Goal: Task Accomplishment & Management: Use online tool/utility

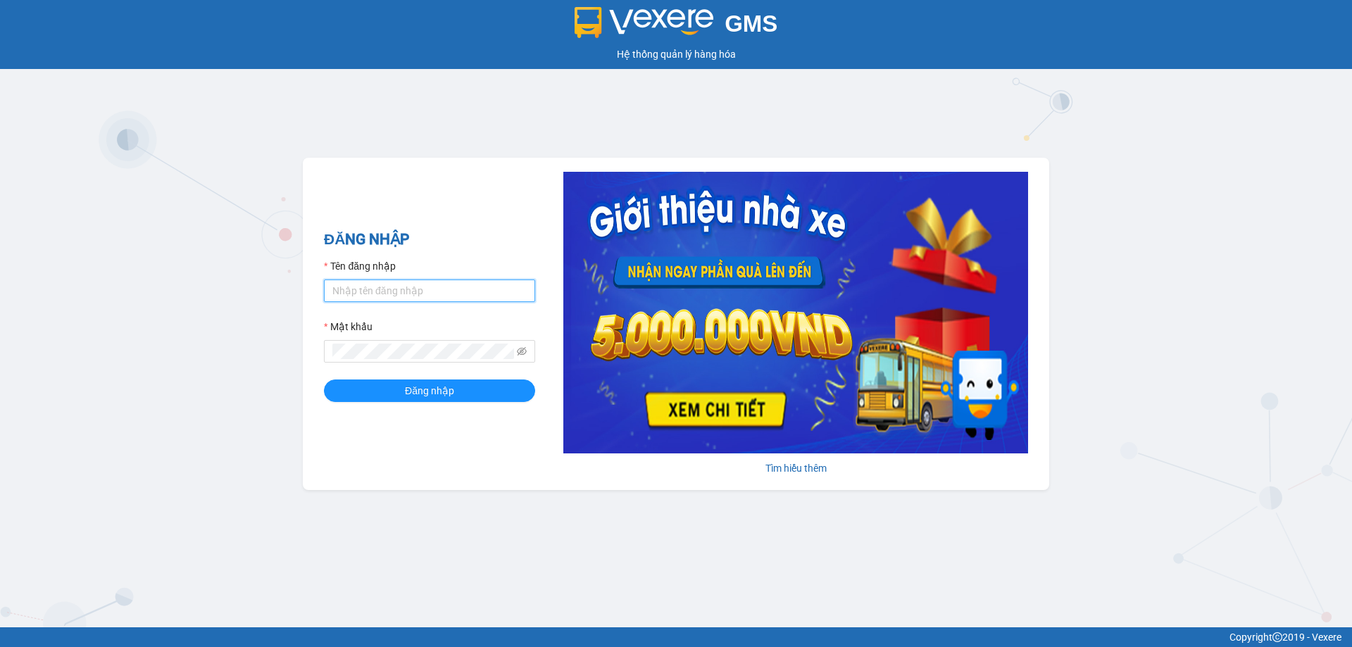
type input "ldtung.ducphatth"
click at [396, 298] on input "ldtung.ducphatth" at bounding box center [429, 291] width 211 height 23
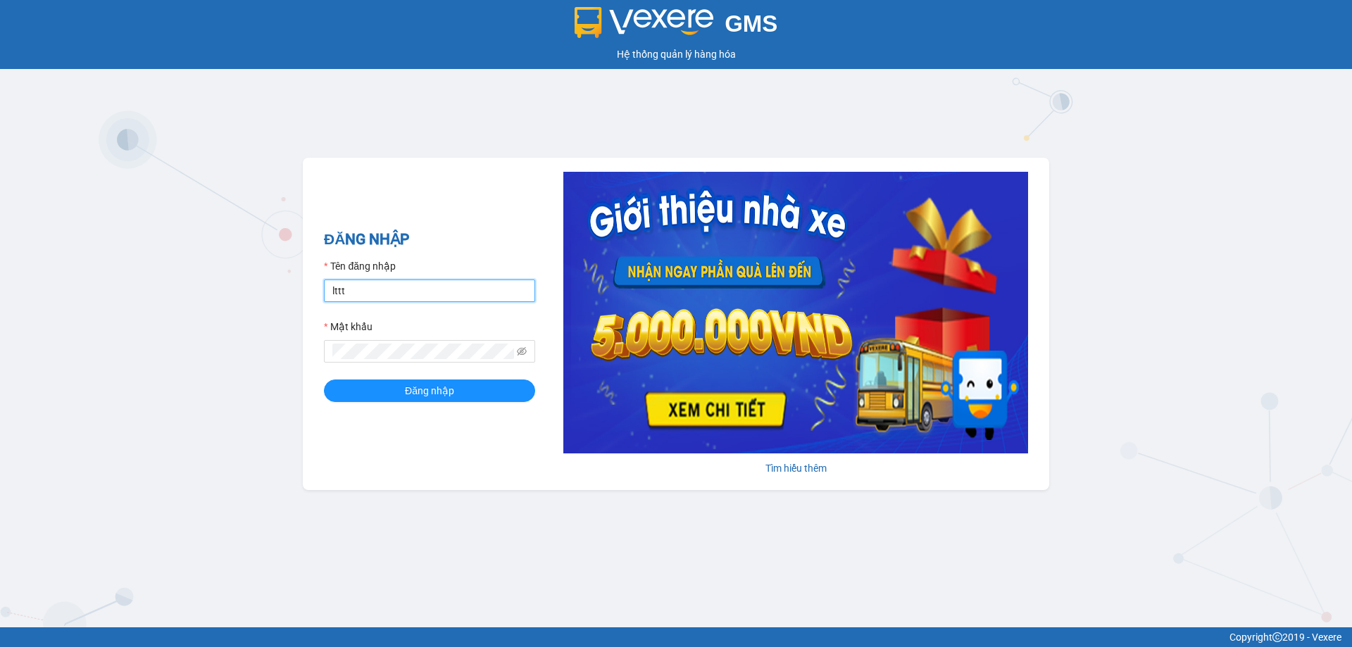
type input "lttthao.ducphatth"
click at [425, 342] on span at bounding box center [429, 351] width 211 height 23
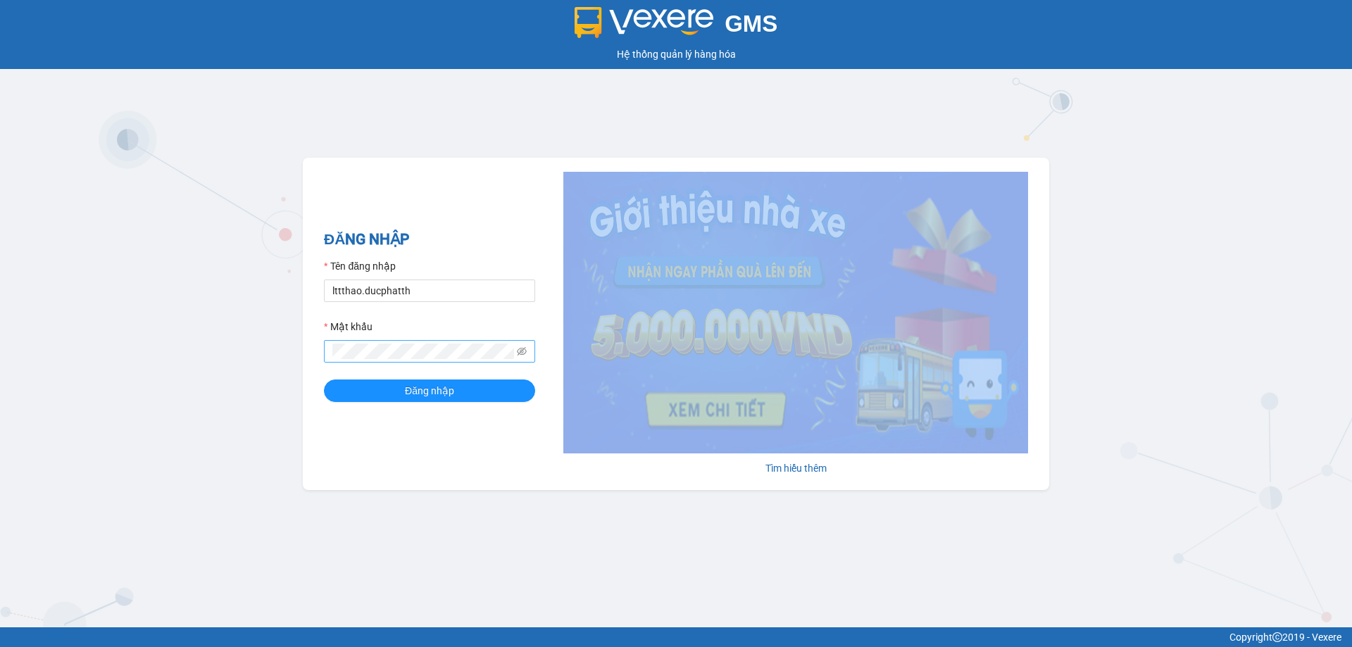
click at [425, 342] on span at bounding box center [429, 351] width 211 height 23
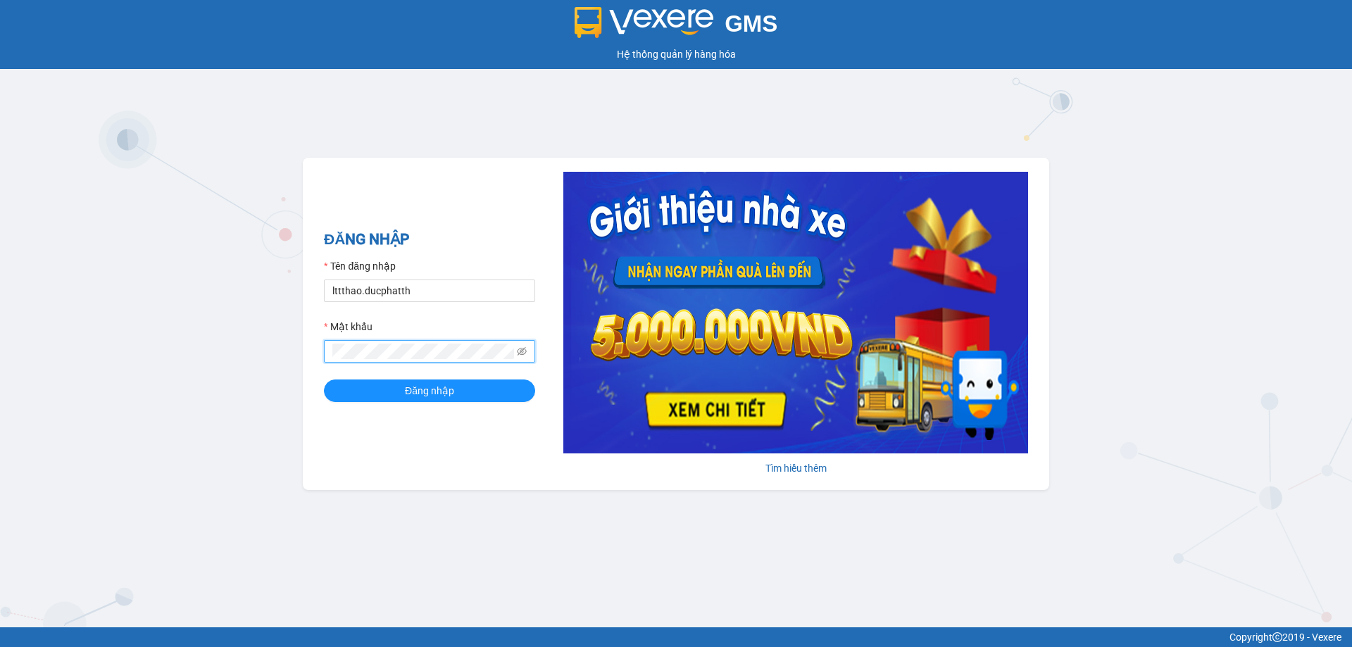
click at [324, 380] on button "Đăng nhập" at bounding box center [429, 391] width 211 height 23
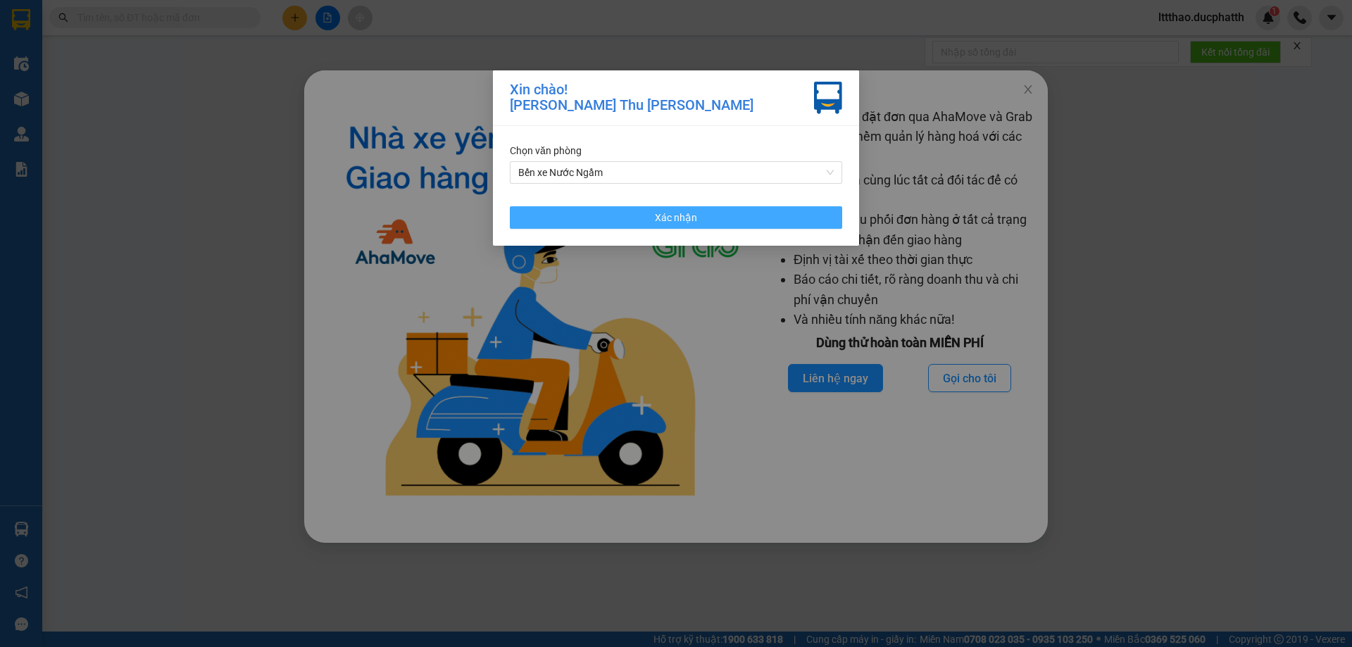
drag, startPoint x: 723, startPoint y: 218, endPoint x: 1044, endPoint y: 12, distance: 381.1
click at [723, 218] on button "Xác nhận" at bounding box center [676, 217] width 332 height 23
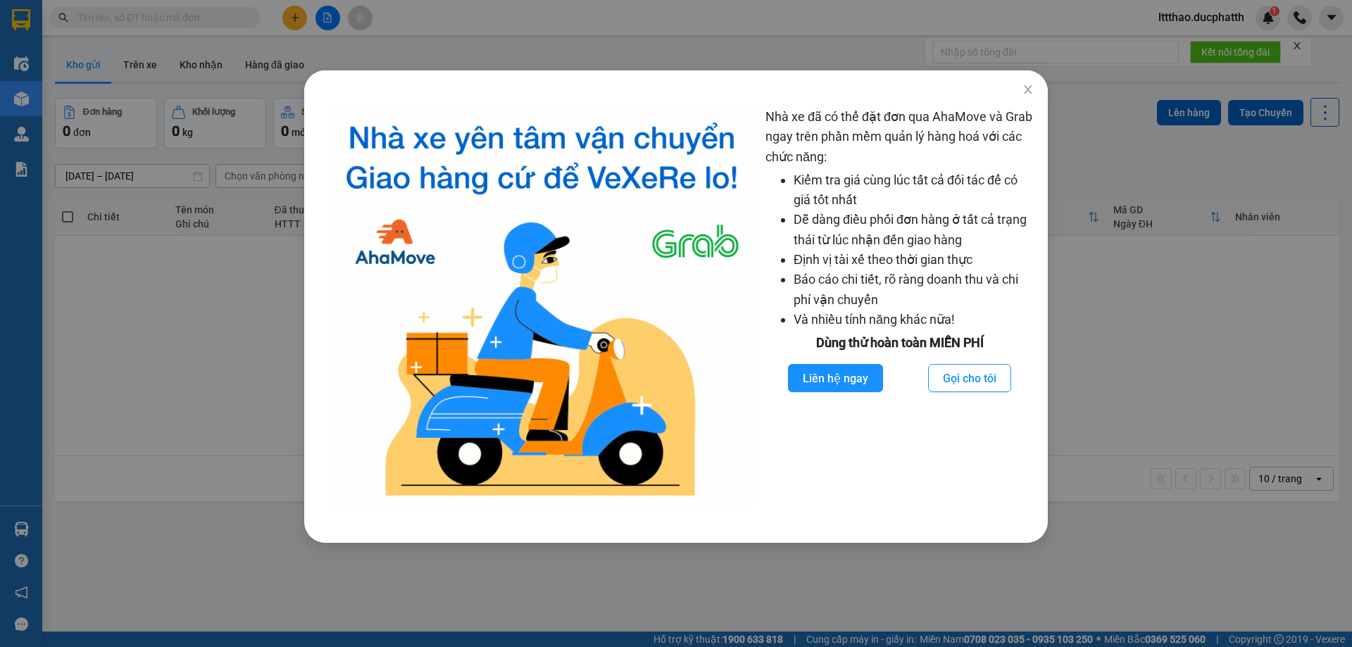
drag, startPoint x: 877, startPoint y: 494, endPoint x: 332, endPoint y: 141, distance: 649.6
click at [861, 494] on div "Nhà xe đã có thể đặt đơn qua AhaMove và Grab ngay trên phần mềm quản lý hàng ho…" at bounding box center [899, 307] width 268 height 401
